Goal: Information Seeking & Learning: Stay updated

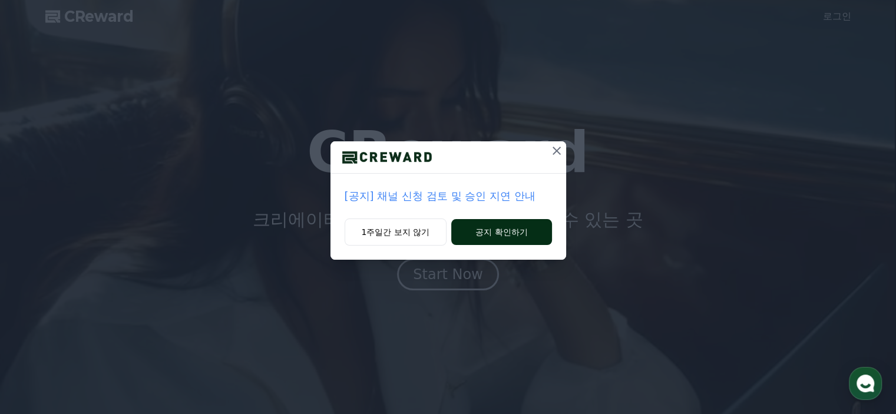
click at [467, 231] on button "공지 확인하기" at bounding box center [501, 232] width 100 height 26
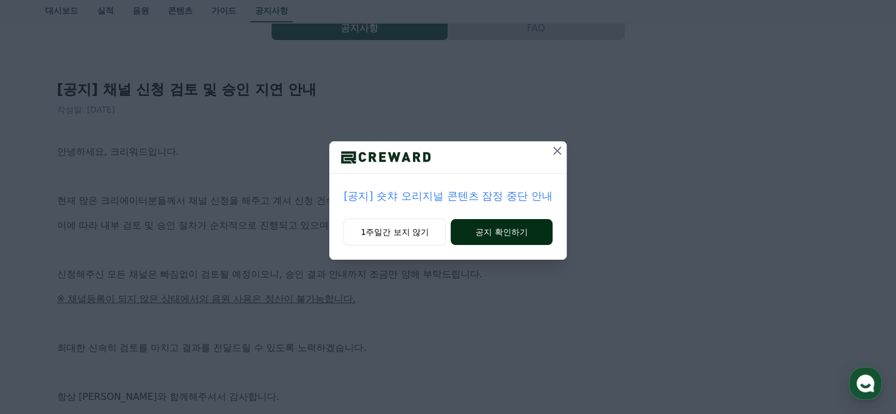
click at [497, 234] on button "공지 확인하기" at bounding box center [502, 232] width 102 height 26
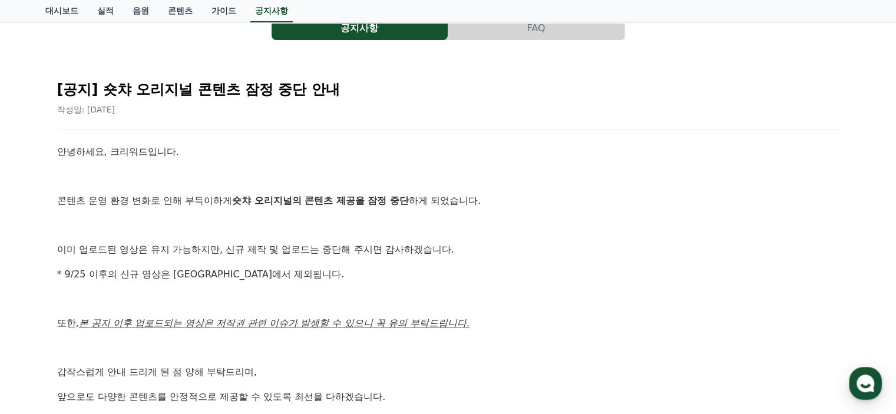
scroll to position [118, 0]
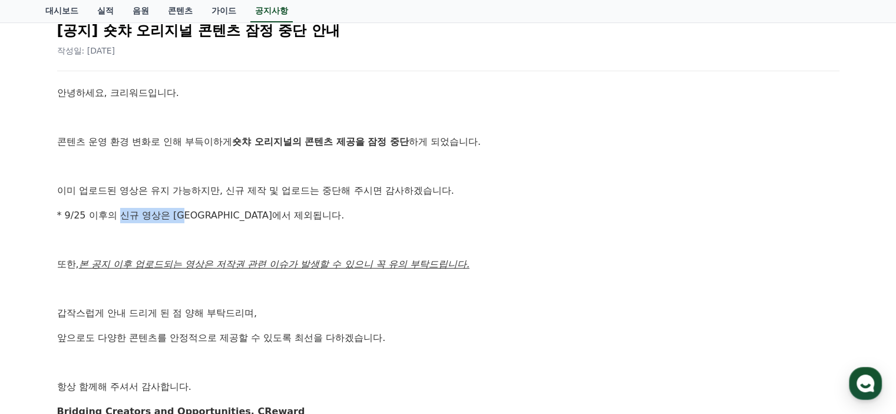
drag, startPoint x: 118, startPoint y: 216, endPoint x: 187, endPoint y: 217, distance: 68.4
click at [187, 217] on p "* 9/25 이후의 신규 영상은 정산에서 제외됩니다." at bounding box center [448, 215] width 782 height 15
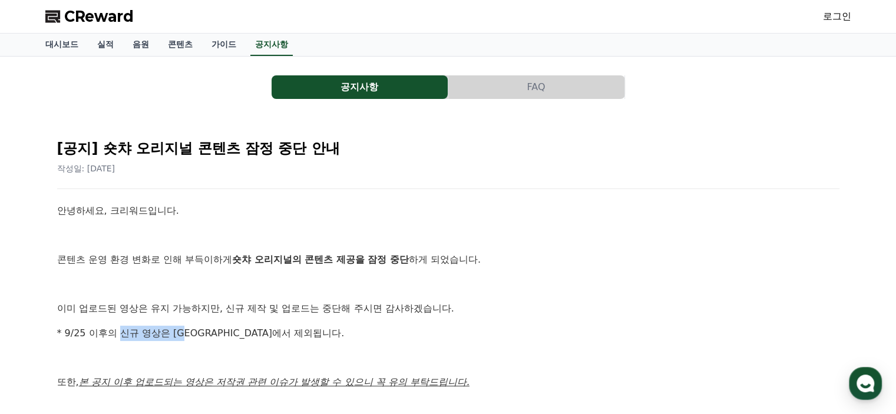
scroll to position [0, 0]
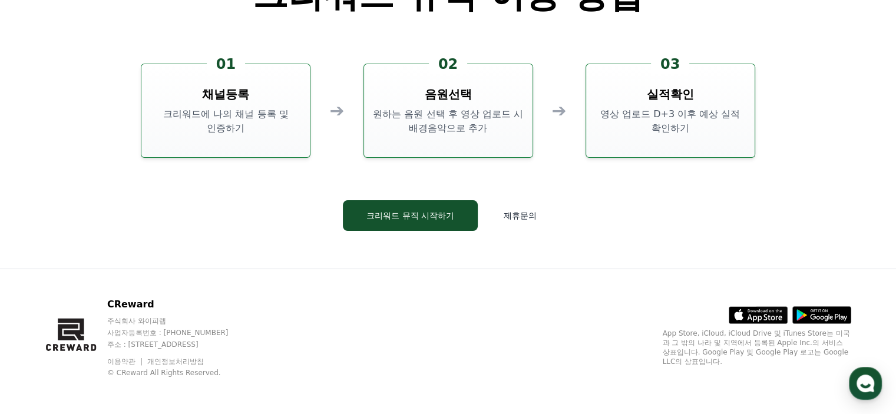
scroll to position [3192, 0]
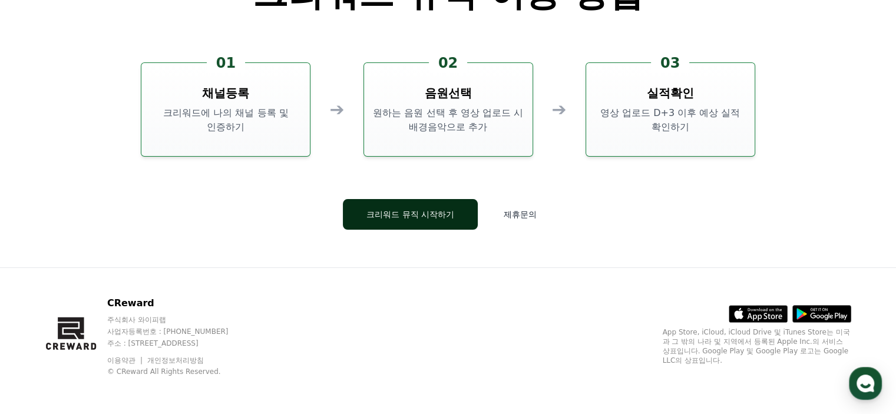
click at [448, 220] on button "크리워드 뮤직 시작하기" at bounding box center [410, 214] width 135 height 31
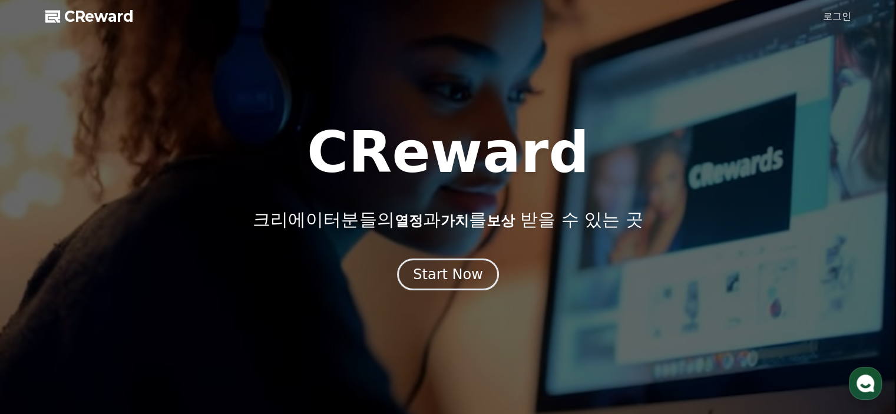
click at [80, 21] on span "CReward" at bounding box center [99, 16] width 70 height 19
